Goal: Task Accomplishment & Management: Use online tool/utility

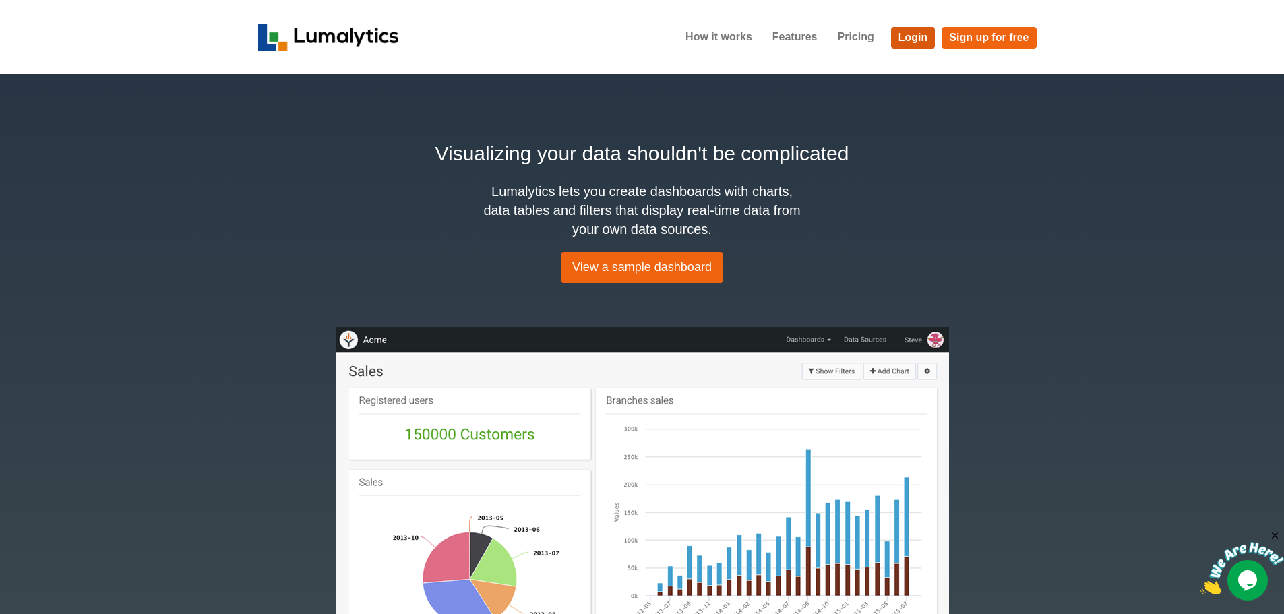
click at [912, 36] on link "Login" at bounding box center [913, 38] width 44 height 22
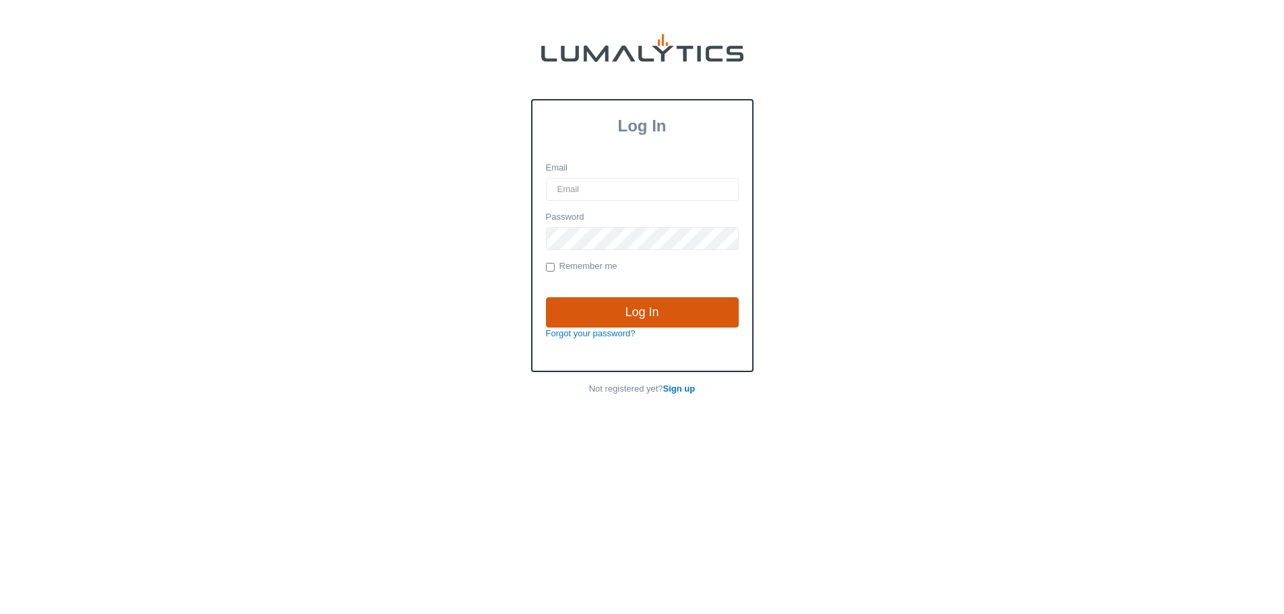
type input "amarsh@valleytruckparts.com"
click at [644, 299] on input "Log In" at bounding box center [642, 312] width 193 height 31
